Goal: Check status: Check status

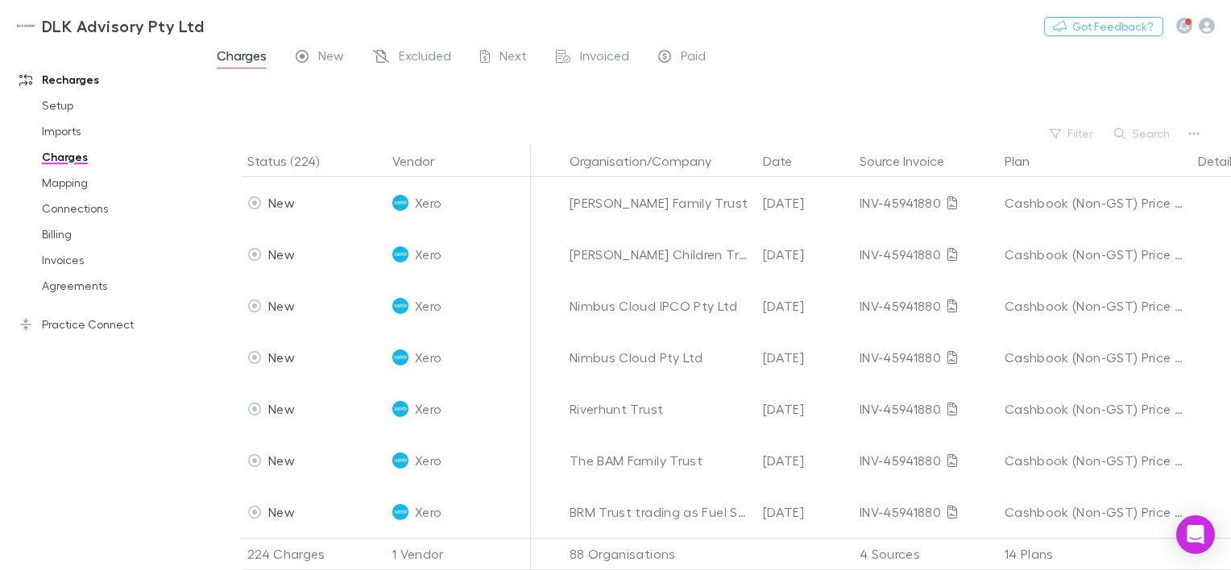
click at [415, 58] on span "Excluded" at bounding box center [425, 58] width 52 height 21
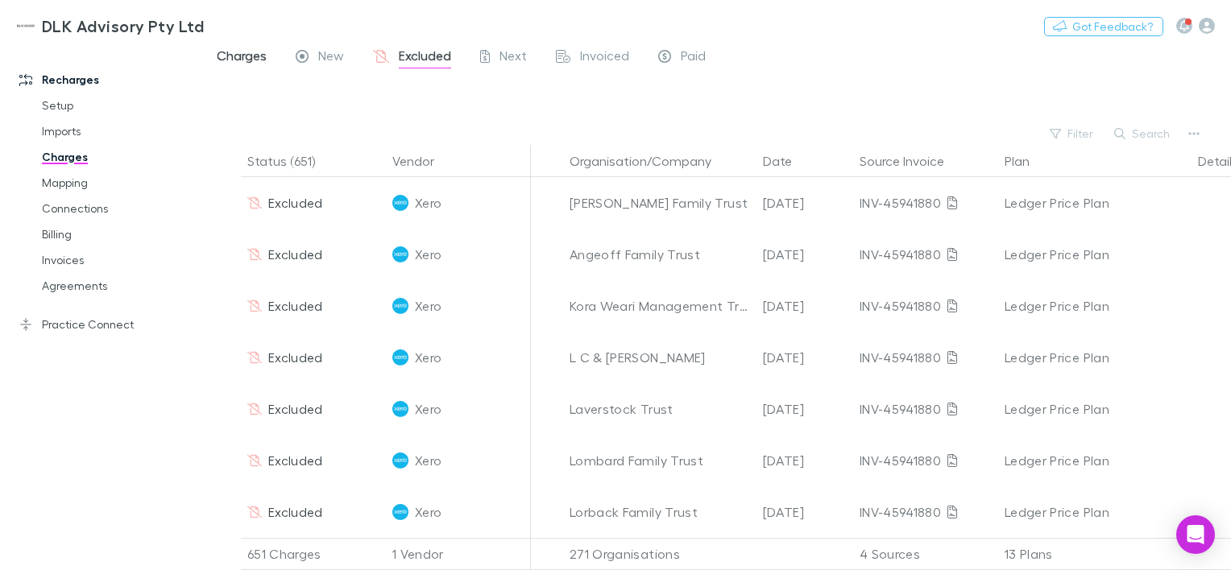
click at [254, 57] on span "Charges" at bounding box center [242, 58] width 50 height 21
